Goal: Transaction & Acquisition: Purchase product/service

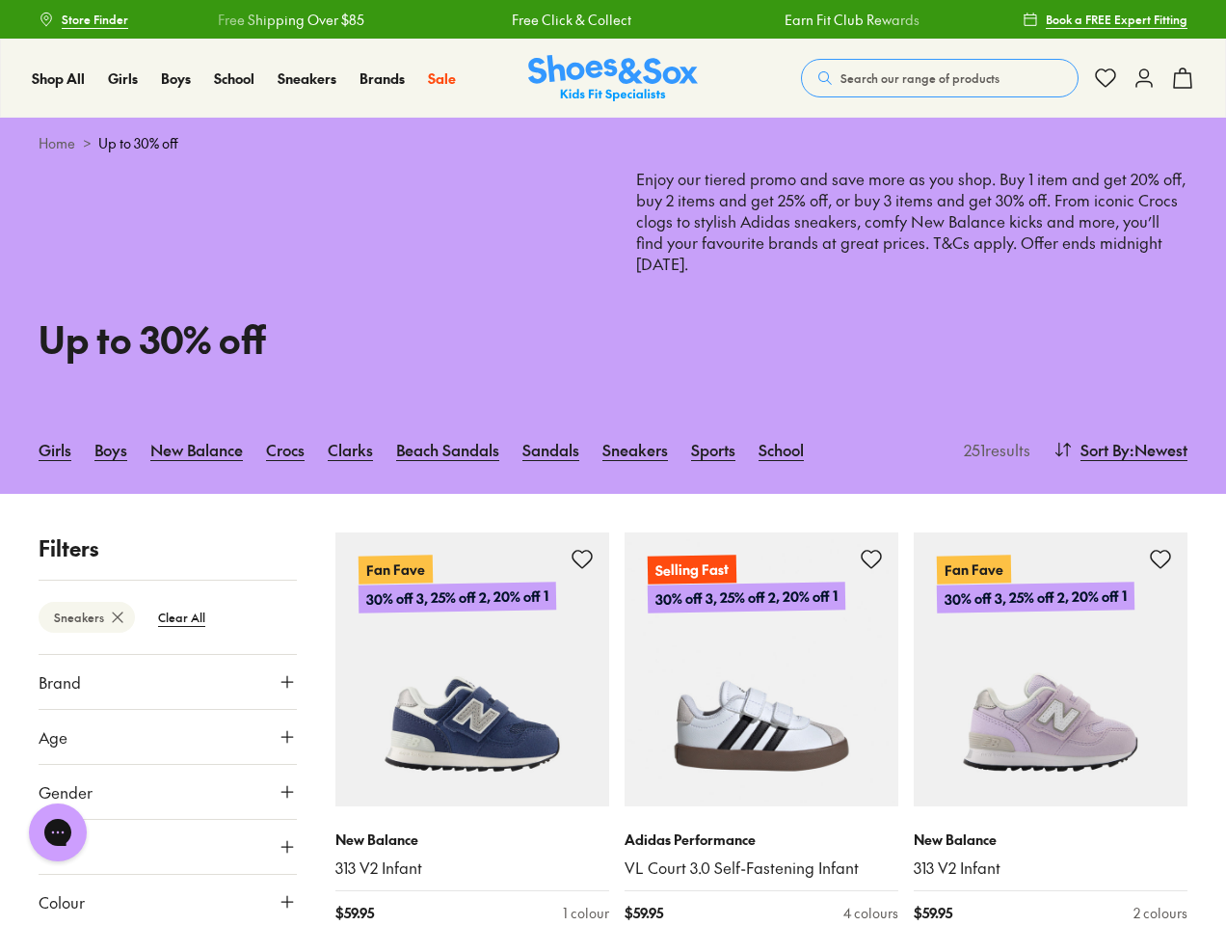
click at [993, 19] on div "Free Shipping Over $85" at bounding box center [1125, 20] width 265 height 20
click at [940, 78] on span "Search our range of products" at bounding box center [920, 77] width 159 height 17
click at [783, 70] on button "Clear" at bounding box center [782, 70] width 61 height 35
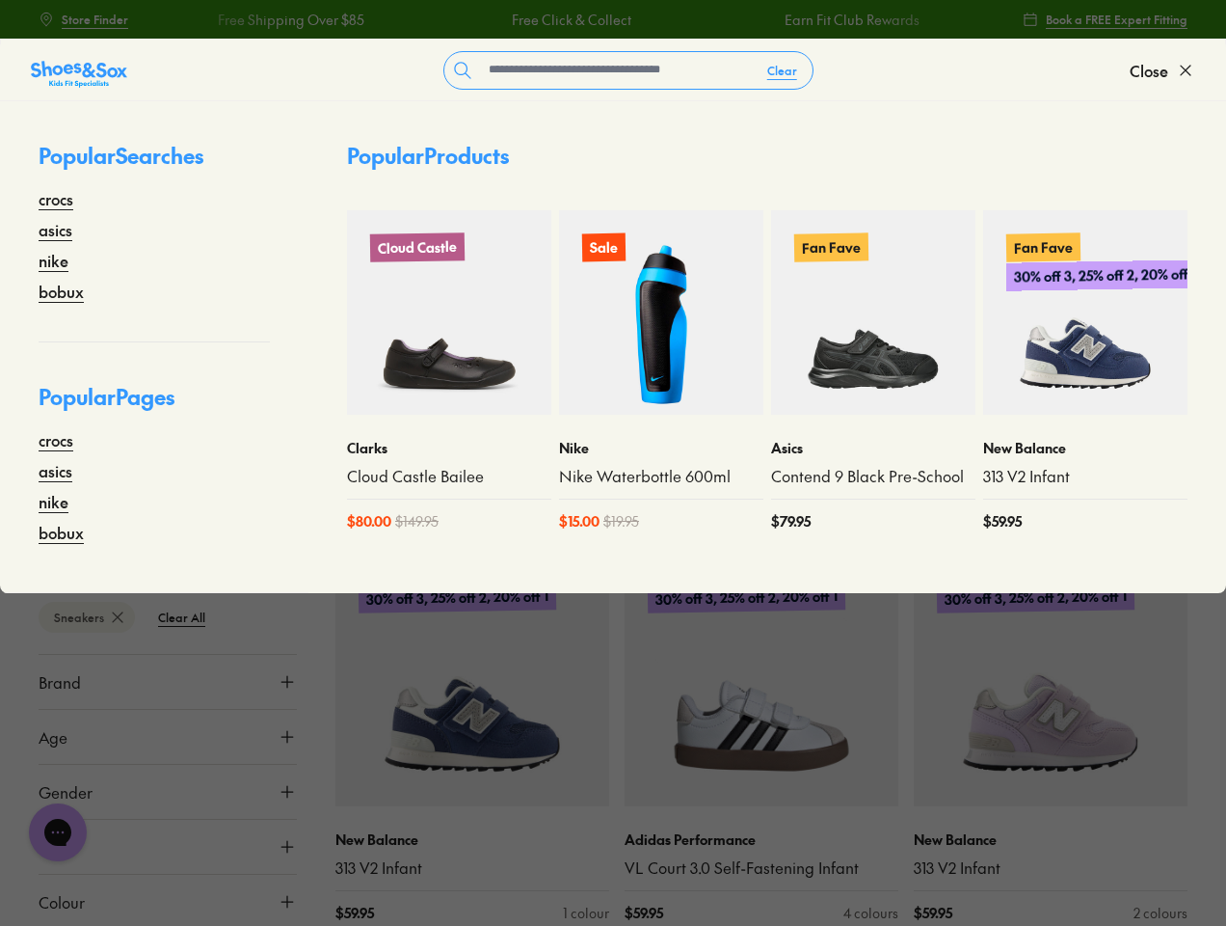
click at [1163, 70] on span "Close" at bounding box center [1149, 70] width 39 height 23
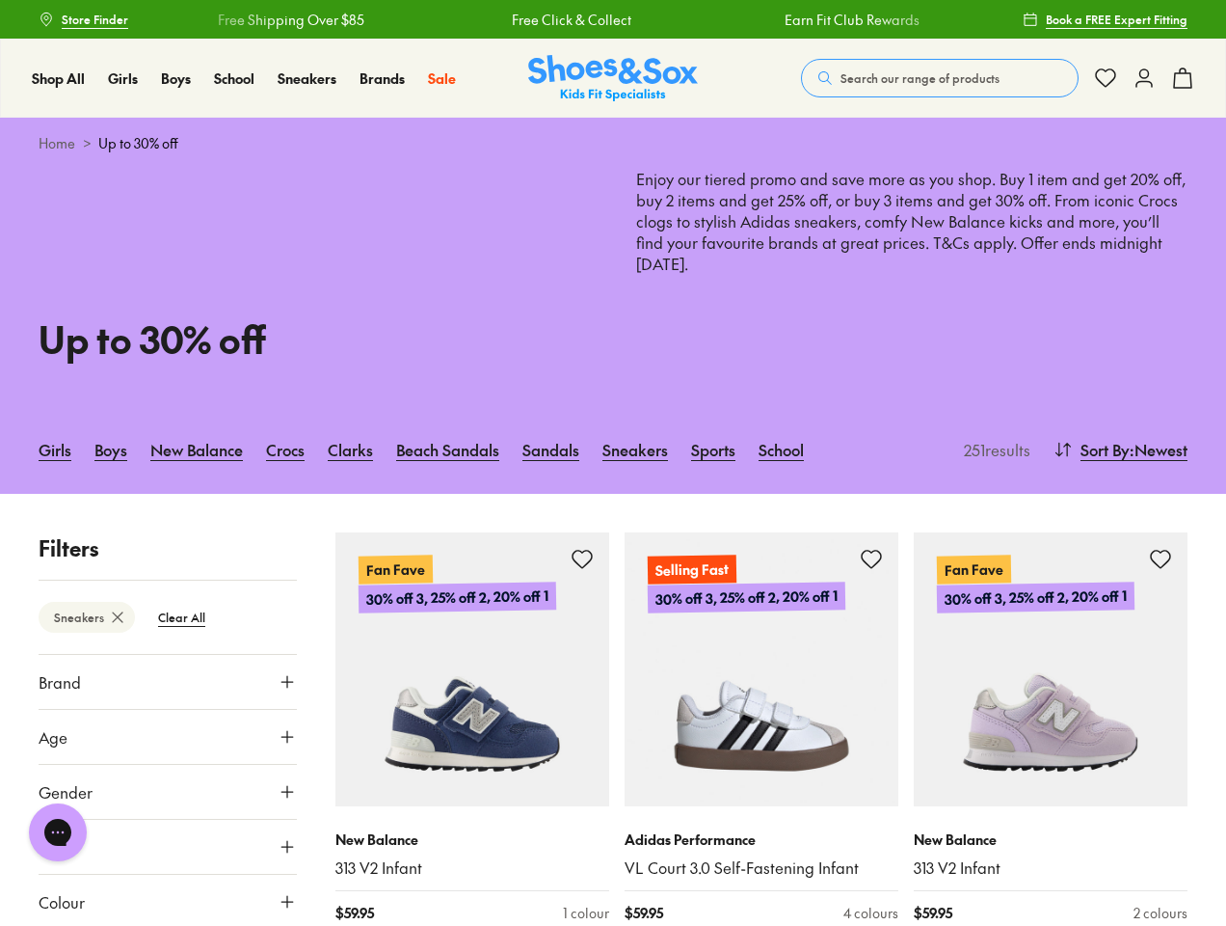
click at [1183, 78] on icon at bounding box center [1182, 78] width 23 height 23
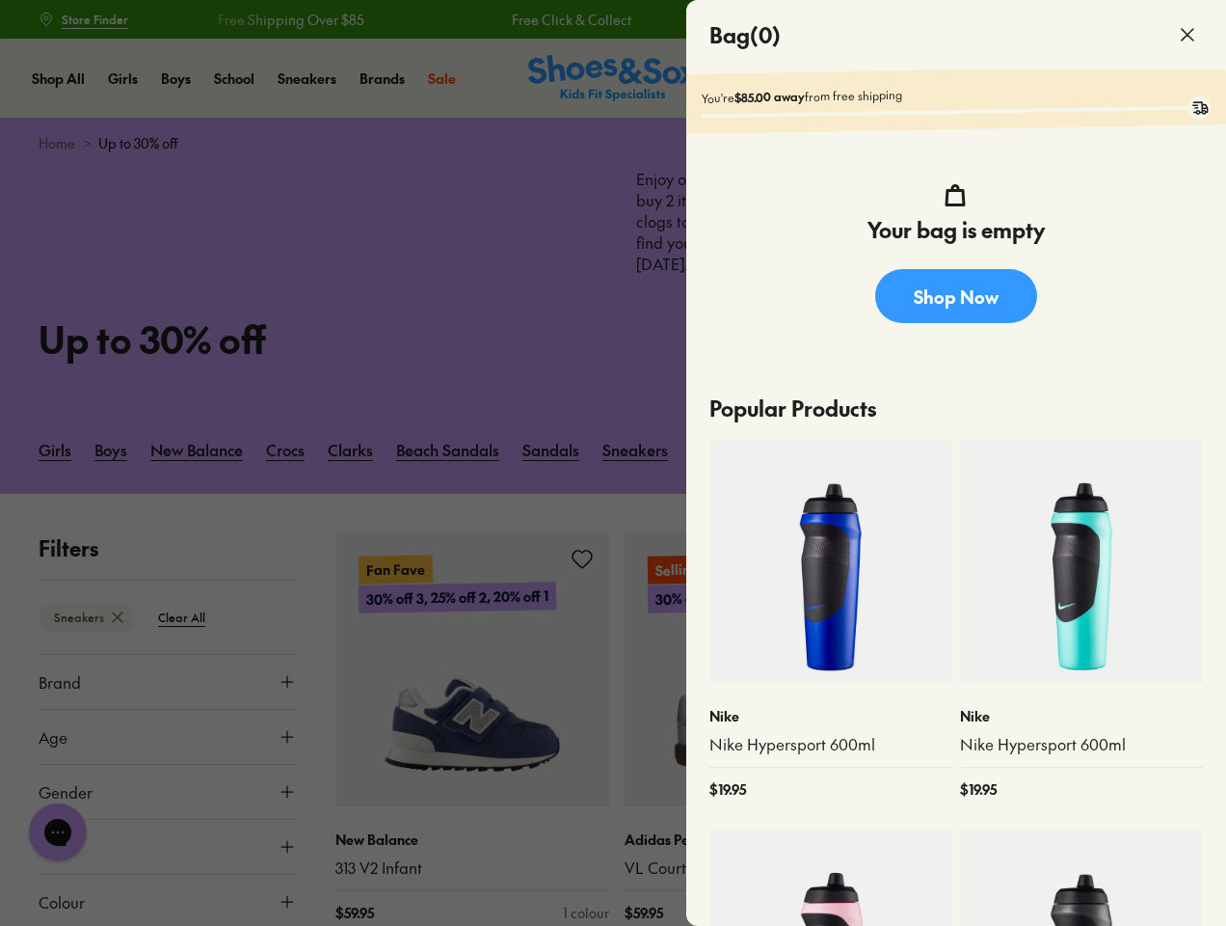
click at [1118, 449] on div at bounding box center [613, 463] width 1226 height 926
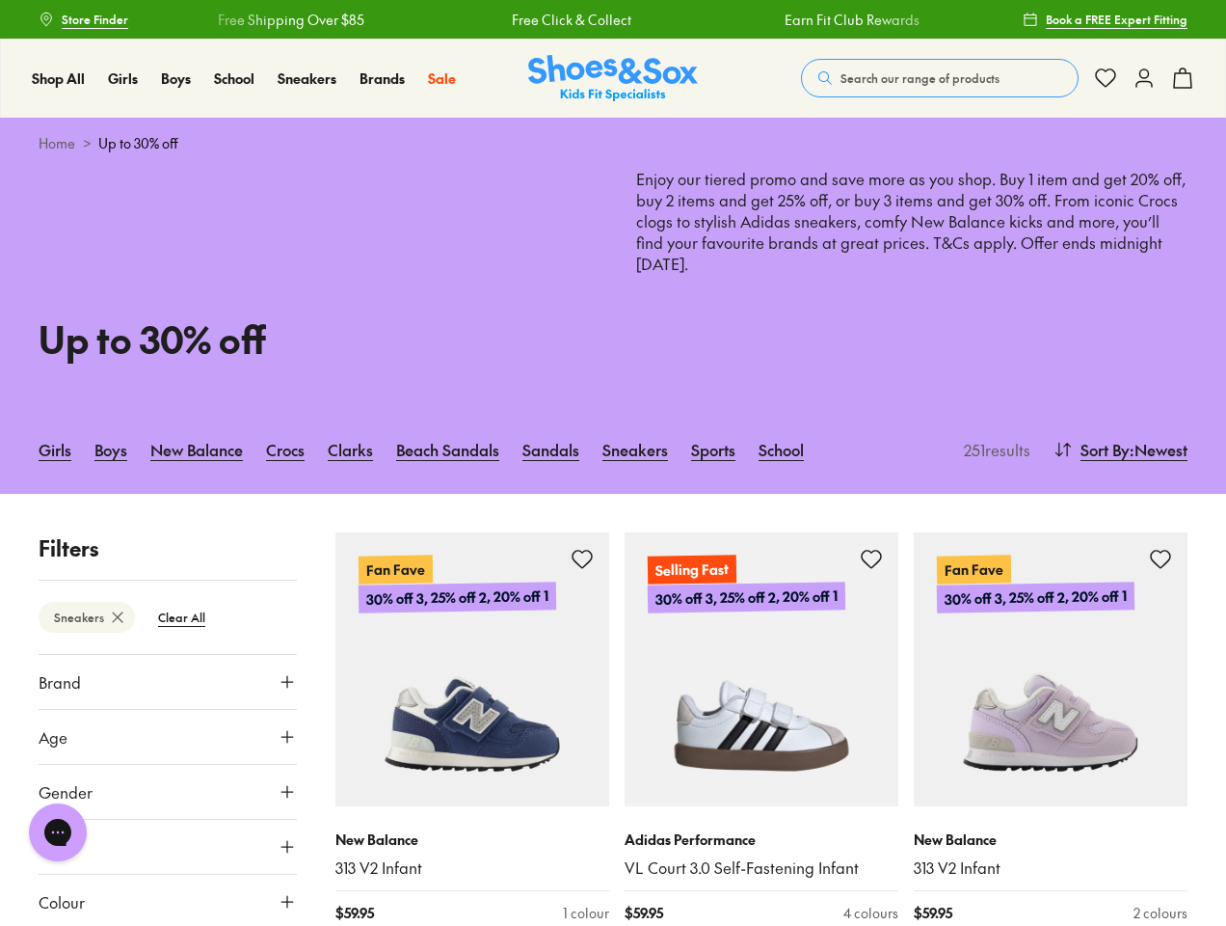
click at [86, 617] on btn "Sneakers" at bounding box center [87, 617] width 96 height 31
